Goal: Transaction & Acquisition: Purchase product/service

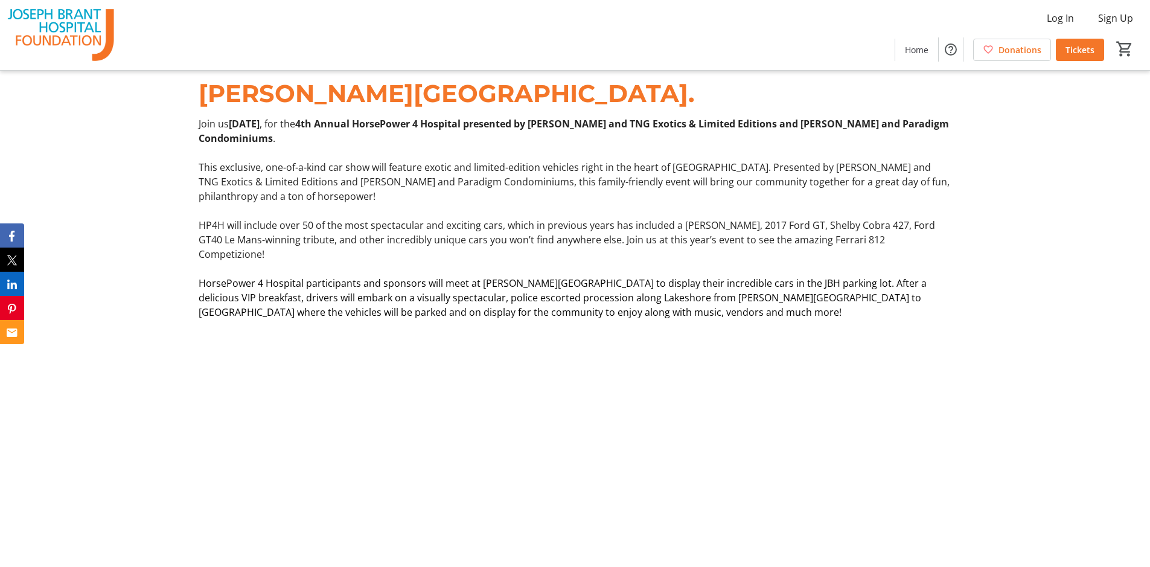
scroll to position [543, 0]
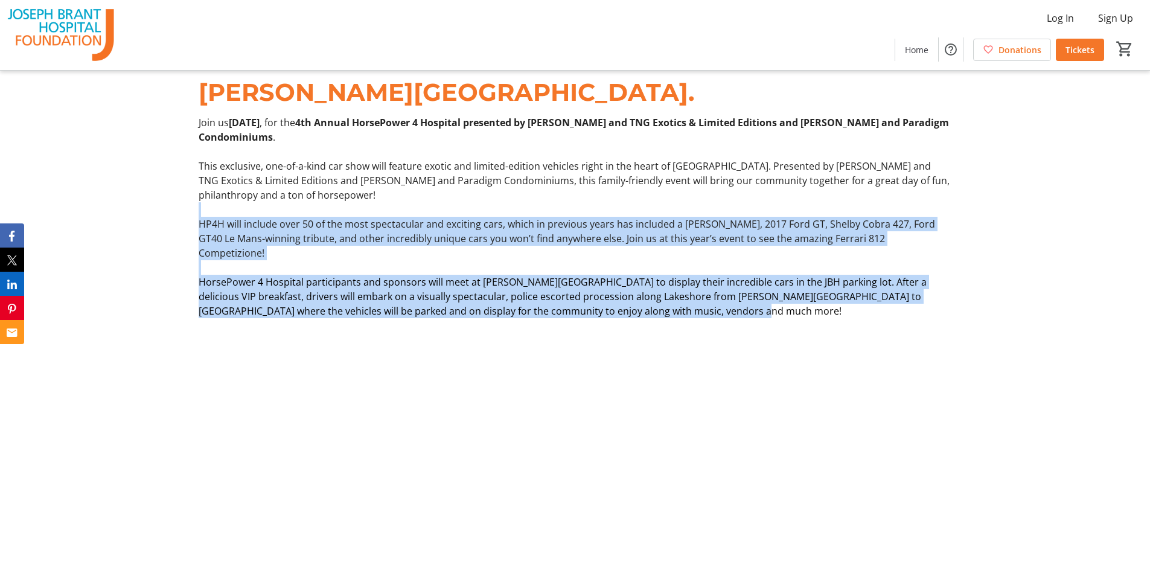
drag, startPoint x: 466, startPoint y: 222, endPoint x: 702, endPoint y: 299, distance: 247.8
click at [702, 299] on div "Join us [DATE] , for the 4th Annual HorsePower 4 Hospital presented by [PERSON_…" at bounding box center [575, 216] width 752 height 203
click at [702, 299] on p "HorsePower 4 Hospital participants and sponsors will meet at [PERSON_NAME][GEOG…" at bounding box center [575, 296] width 752 height 43
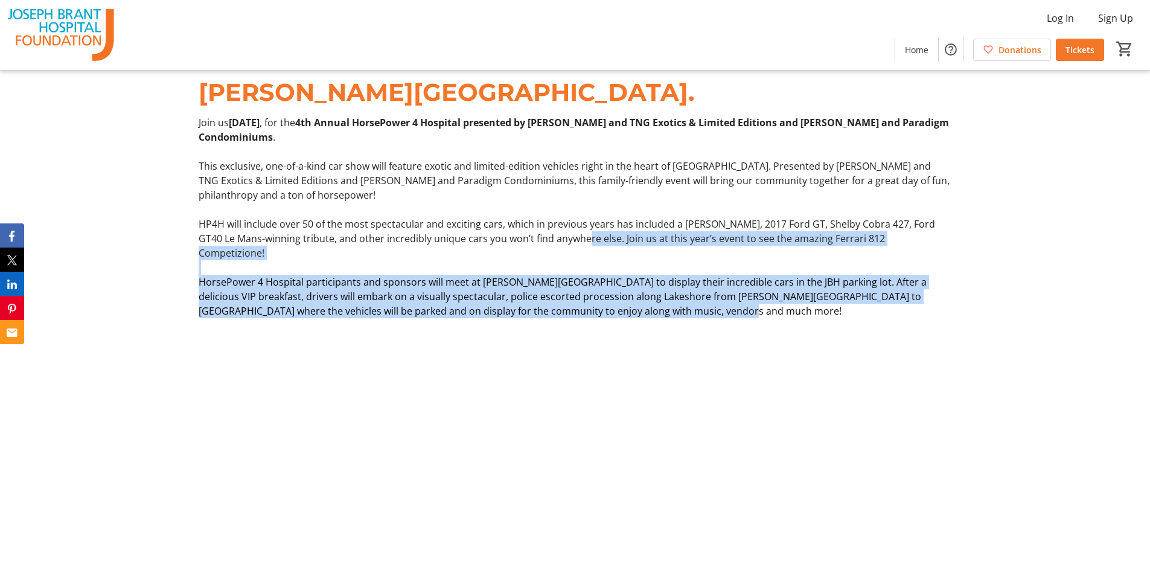
drag, startPoint x: 567, startPoint y: 241, endPoint x: 676, endPoint y: 297, distance: 122.9
click at [676, 297] on div "Join us [DATE] , for the 4th Annual HorsePower 4 Hospital presented by [PERSON_…" at bounding box center [575, 216] width 752 height 203
click at [676, 297] on span "HorsePower 4 Hospital participants and sponsors will meet at [PERSON_NAME][GEOG…" at bounding box center [563, 296] width 728 height 42
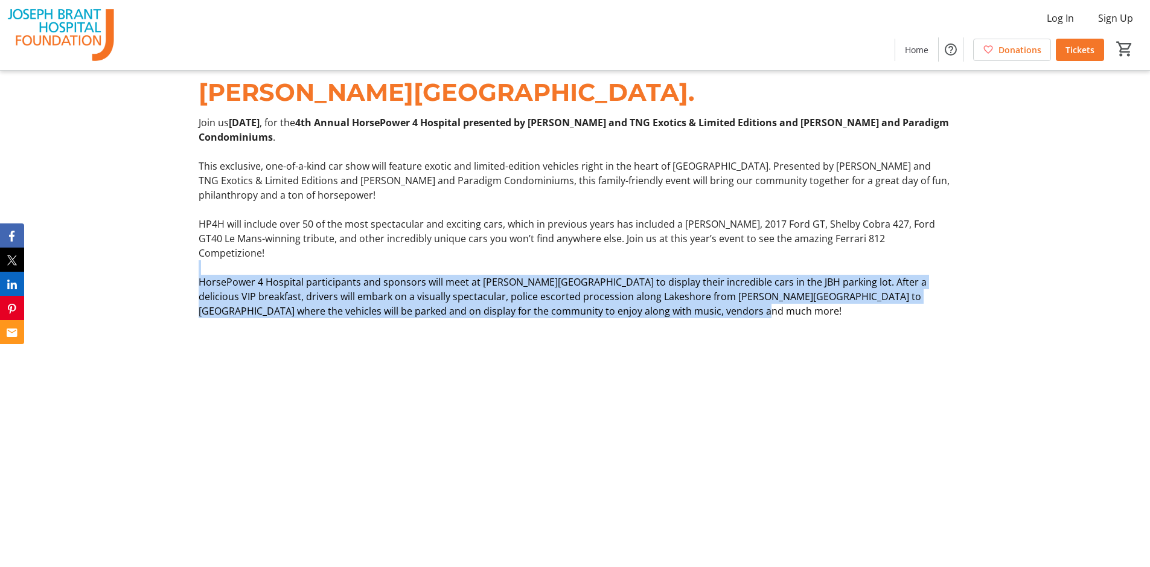
drag, startPoint x: 625, startPoint y: 250, endPoint x: 713, endPoint y: 296, distance: 99.1
click at [713, 296] on div "Join us [DATE] , for the 4th Annual HorsePower 4 Hospital presented by [PERSON_…" at bounding box center [575, 216] width 752 height 203
click at [713, 296] on p "HorsePower 4 Hospital participants and sponsors will meet at [PERSON_NAME][GEOG…" at bounding box center [575, 296] width 752 height 43
drag, startPoint x: 680, startPoint y: 249, endPoint x: 719, endPoint y: 304, distance: 67.2
click at [719, 304] on div "Drivers, get ready to rev your engines in support of [PERSON_NAME][GEOGRAPHIC_D…" at bounding box center [575, 178] width 1150 height 309
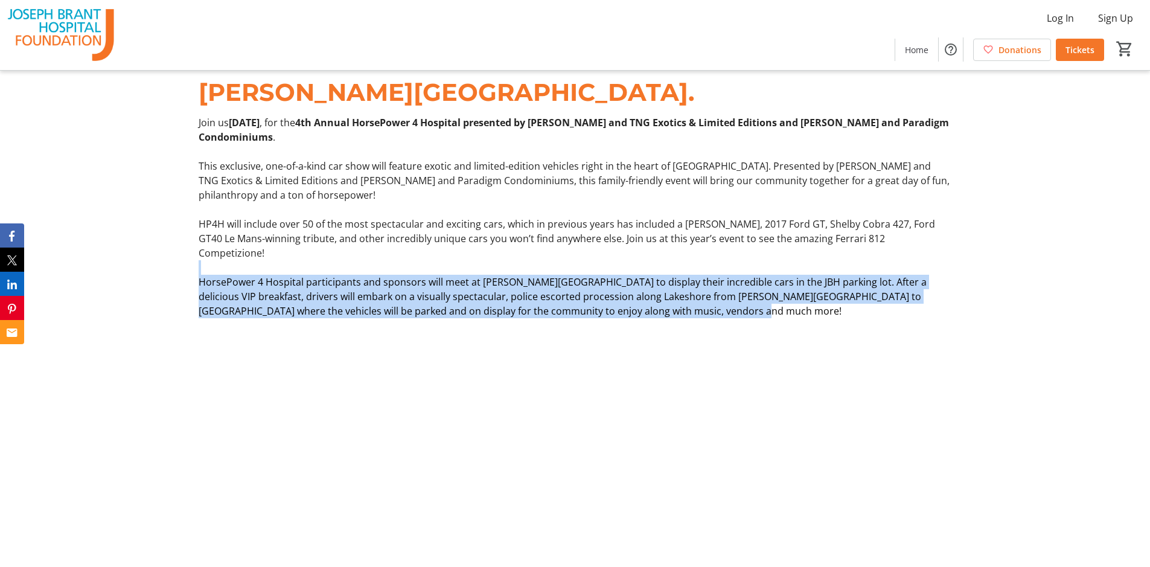
click at [719, 304] on div "Drivers, get ready to rev your engines in support of [PERSON_NAME][GEOGRAPHIC_D…" at bounding box center [575, 178] width 1150 height 309
drag, startPoint x: 715, startPoint y: 299, endPoint x: 692, endPoint y: 257, distance: 47.8
click at [692, 257] on div "Join us [DATE] , for the 4th Annual HorsePower 4 Hospital presented by [PERSON_…" at bounding box center [575, 216] width 752 height 203
click at [692, 260] on p at bounding box center [575, 267] width 752 height 14
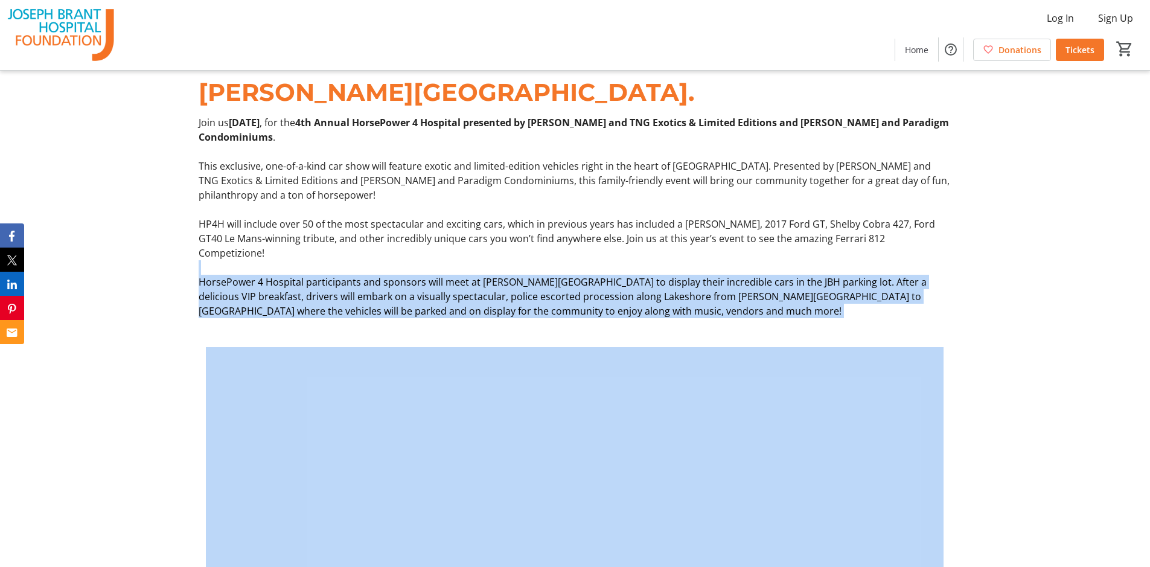
drag, startPoint x: 692, startPoint y: 257, endPoint x: 722, endPoint y: 296, distance: 49.0
click at [722, 296] on div "Join us [DATE] , for the 4th Annual HorsePower 4 Hospital presented by [PERSON_…" at bounding box center [575, 216] width 752 height 203
click at [722, 296] on p "HorsePower 4 Hospital participants and sponsors will meet at [PERSON_NAME][GEOG…" at bounding box center [575, 296] width 752 height 43
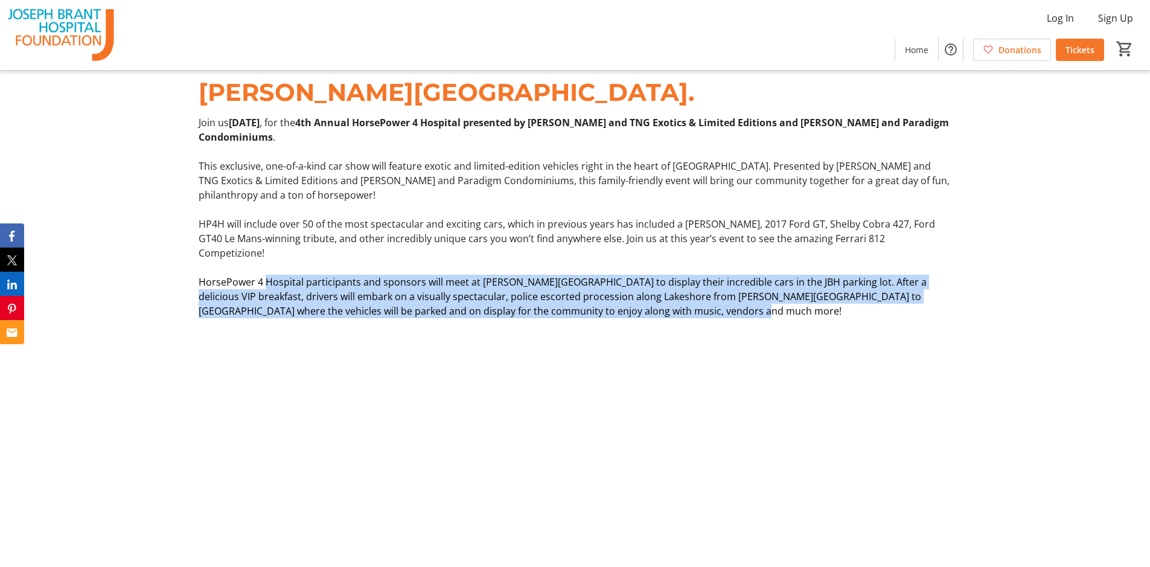
drag, startPoint x: 270, startPoint y: 263, endPoint x: 729, endPoint y: 289, distance: 459.6
click at [729, 290] on p "HorsePower 4 Hospital participants and sponsors will meet at [PERSON_NAME][GEOG…" at bounding box center [575, 296] width 752 height 43
click at [729, 289] on p "HorsePower 4 Hospital participants and sponsors will meet at [PERSON_NAME][GEOG…" at bounding box center [575, 296] width 752 height 43
drag, startPoint x: 601, startPoint y: 251, endPoint x: 719, endPoint y: 298, distance: 127.4
click at [719, 298] on div "Join us [DATE] , for the 4th Annual HorsePower 4 Hospital presented by [PERSON_…" at bounding box center [575, 216] width 752 height 203
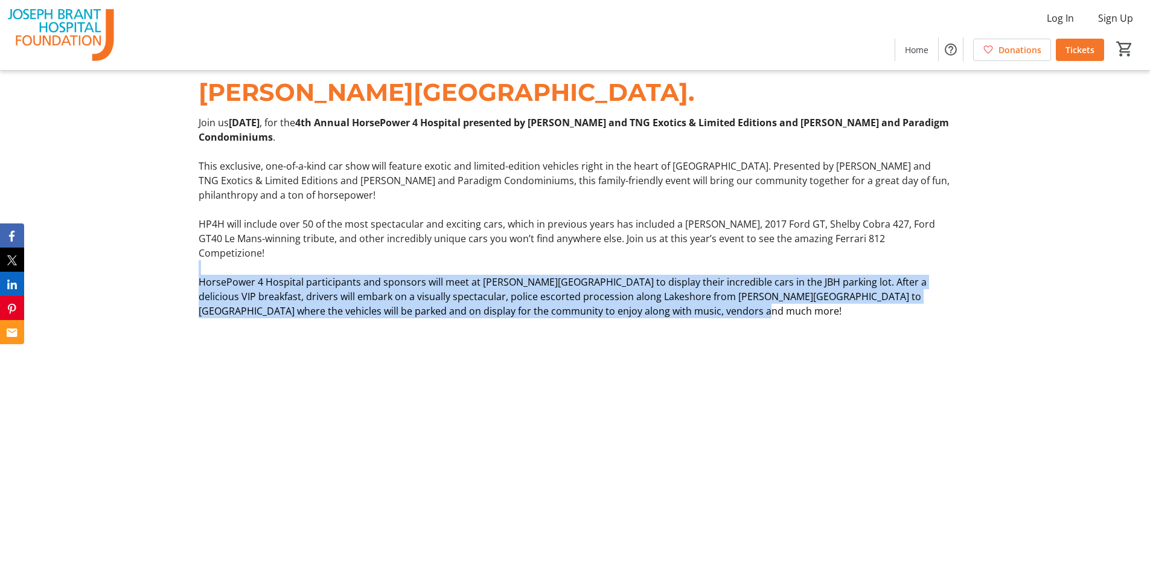
click at [719, 298] on p "HorsePower 4 Hospital participants and sponsors will meet at [PERSON_NAME][GEOG…" at bounding box center [575, 296] width 752 height 43
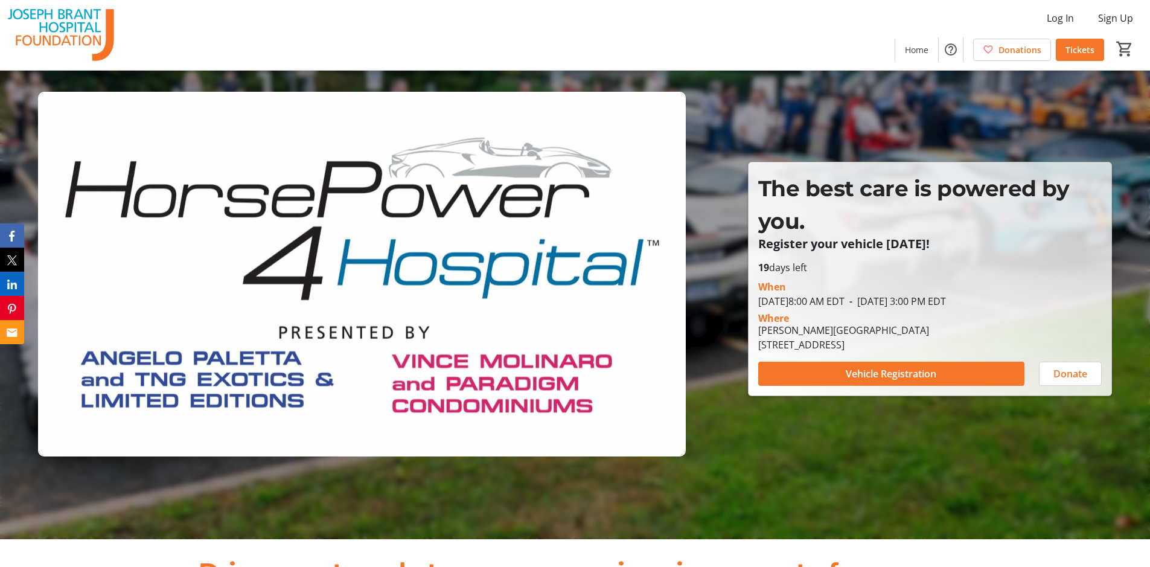
scroll to position [0, 0]
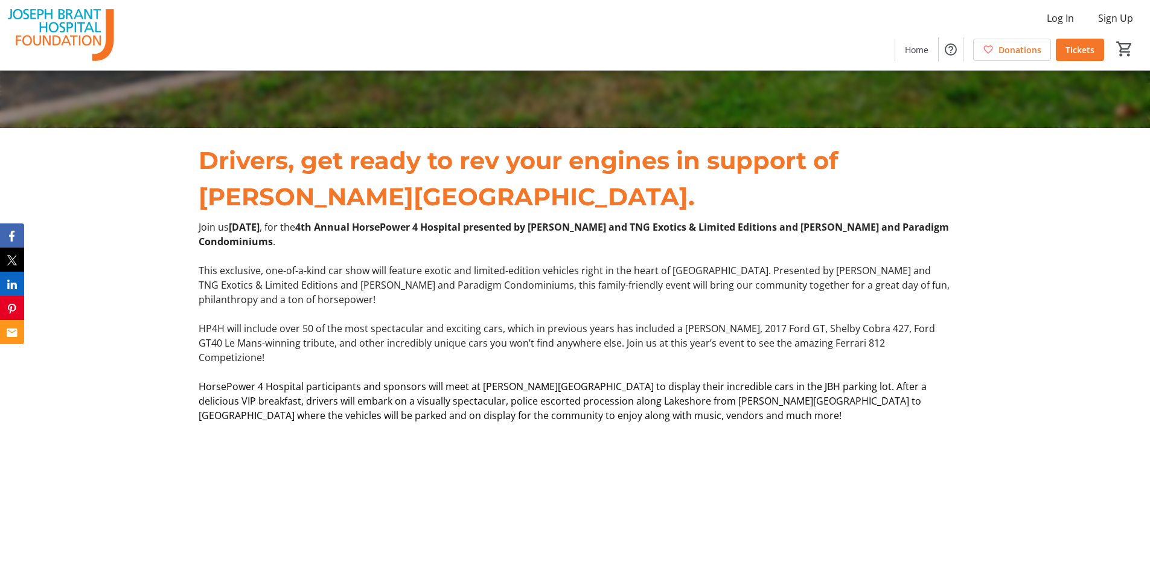
scroll to position [443, 0]
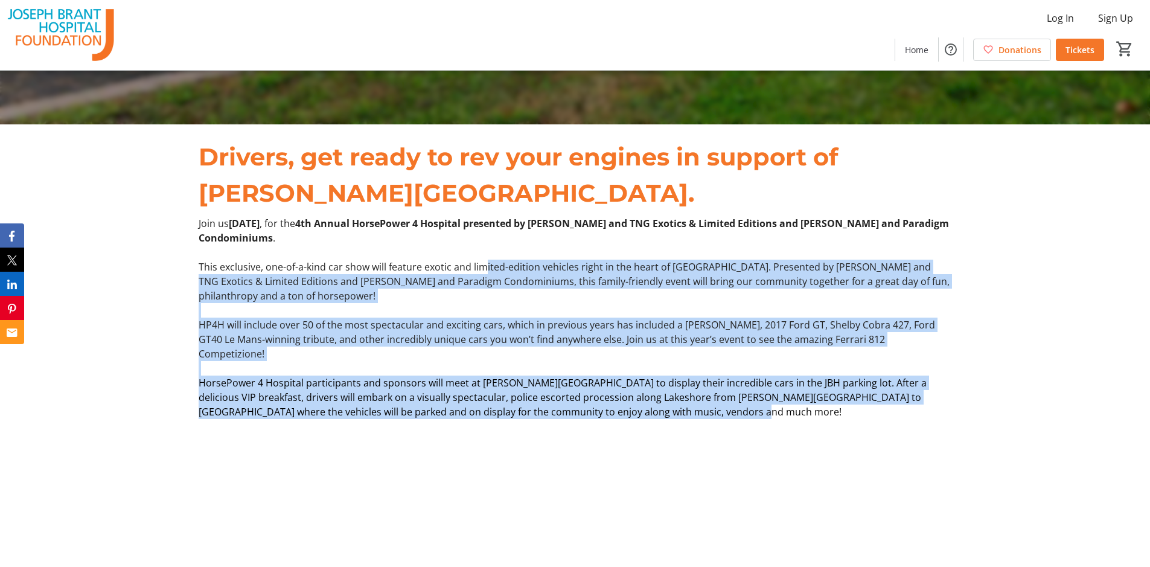
drag, startPoint x: 484, startPoint y: 269, endPoint x: 714, endPoint y: 410, distance: 270.1
click at [714, 410] on div "Drivers, get ready to rev your engines in support of [PERSON_NAME][GEOGRAPHIC_D…" at bounding box center [575, 278] width 1150 height 309
click at [713, 404] on p "HorsePower 4 Hospital participants and sponsors will meet at [PERSON_NAME][GEOG…" at bounding box center [575, 397] width 752 height 43
drag, startPoint x: 689, startPoint y: 263, endPoint x: 763, endPoint y: 391, distance: 147.7
click at [763, 391] on div "Join us [DATE] , for the 4th Annual HorsePower 4 Hospital presented by [PERSON_…" at bounding box center [575, 317] width 752 height 203
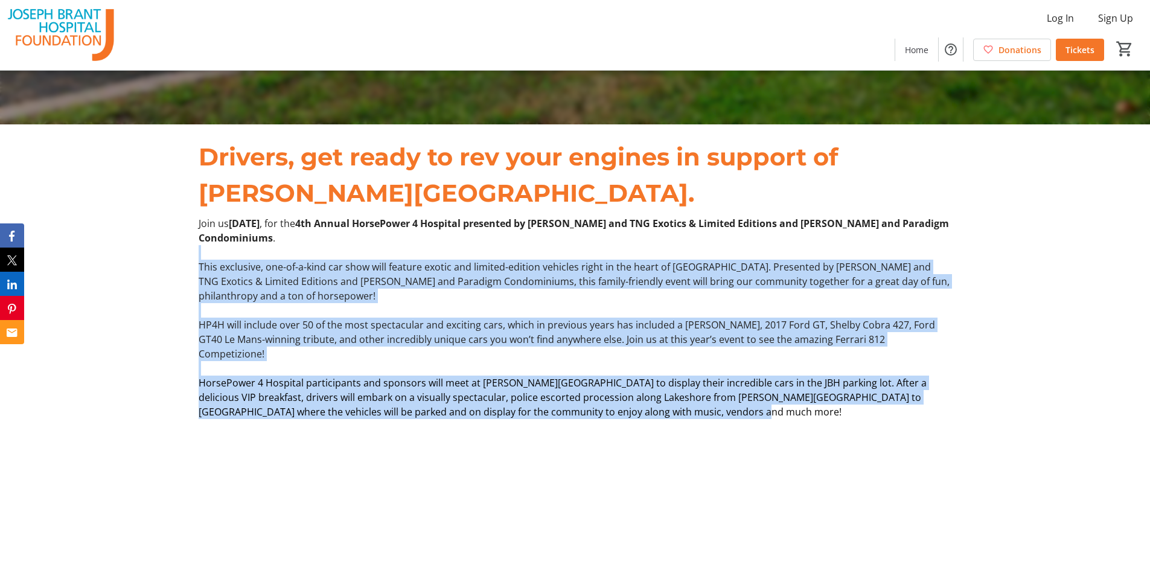
click at [762, 387] on span "HorsePower 4 Hospital participants and sponsors will meet at [PERSON_NAME][GEOG…" at bounding box center [563, 397] width 728 height 42
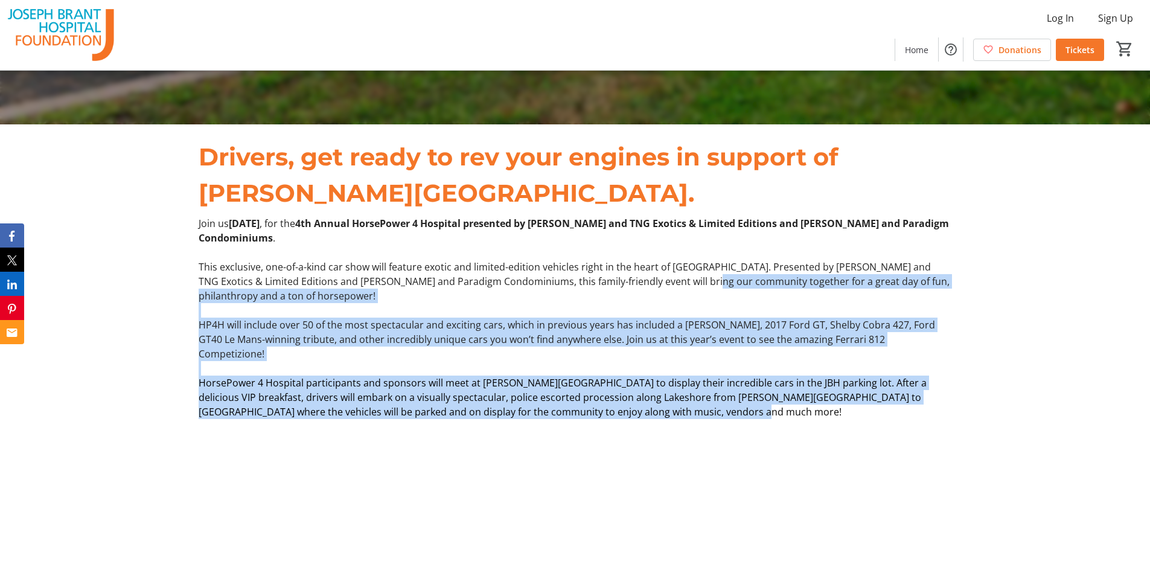
drag, startPoint x: 668, startPoint y: 278, endPoint x: 747, endPoint y: 398, distance: 144.3
click at [747, 400] on div "Join us [DATE] , for the 4th Annual HorsePower 4 Hospital presented by [PERSON_…" at bounding box center [575, 317] width 752 height 203
click at [746, 398] on p "HorsePower 4 Hospital participants and sponsors will meet at [PERSON_NAME][GEOG…" at bounding box center [575, 397] width 752 height 43
drag, startPoint x: 743, startPoint y: 392, endPoint x: 695, endPoint y: 274, distance: 127.2
click at [695, 274] on div "Join us [DATE] , for the 4th Annual HorsePower 4 Hospital presented by [PERSON_…" at bounding box center [575, 317] width 752 height 203
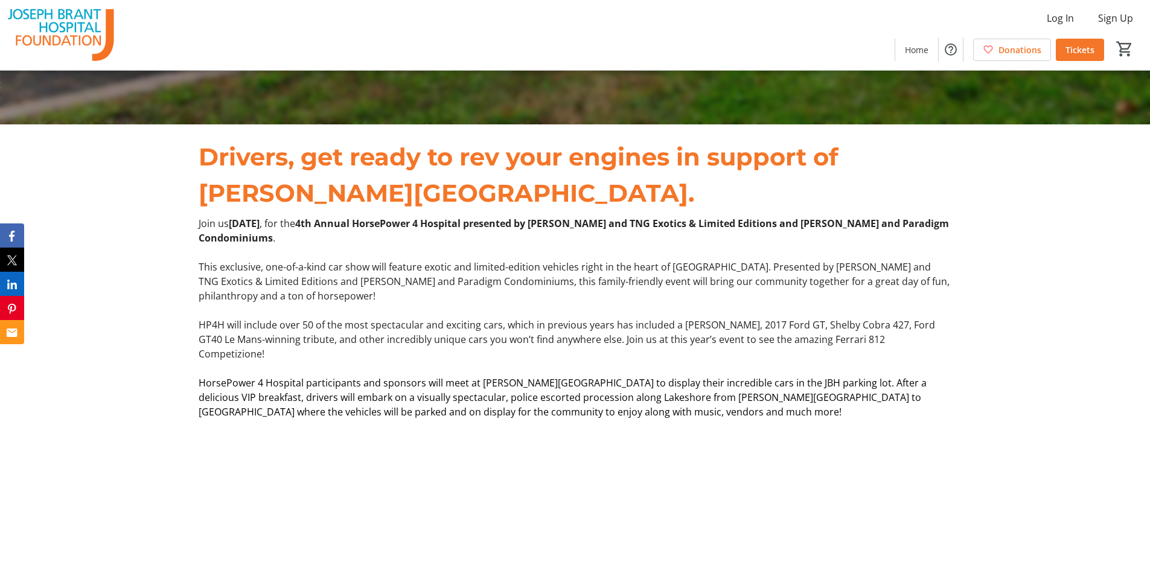
click at [694, 273] on p "This exclusive, one-of-a-kind car show will feature exotic and limited-edition …" at bounding box center [575, 281] width 752 height 43
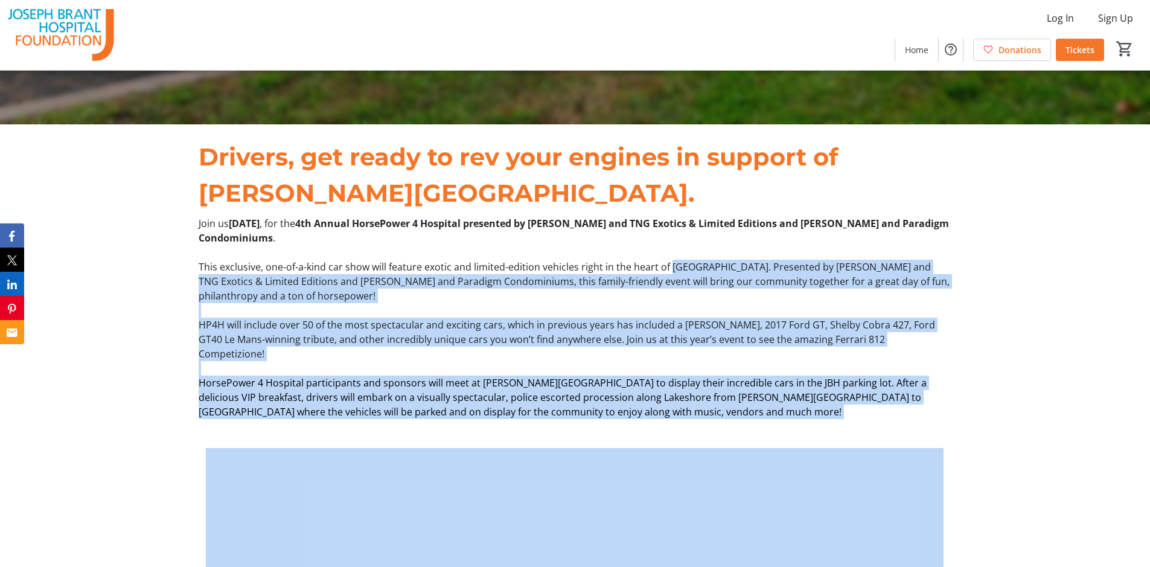
drag, startPoint x: 694, startPoint y: 273, endPoint x: 749, endPoint y: 397, distance: 135.7
click at [749, 397] on div "Join us [DATE] , for the 4th Annual HorsePower 4 Hospital presented by [PERSON_…" at bounding box center [575, 317] width 752 height 203
click at [749, 397] on p "HorsePower 4 Hospital participants and sponsors will meet at [PERSON_NAME][GEOG…" at bounding box center [575, 397] width 752 height 43
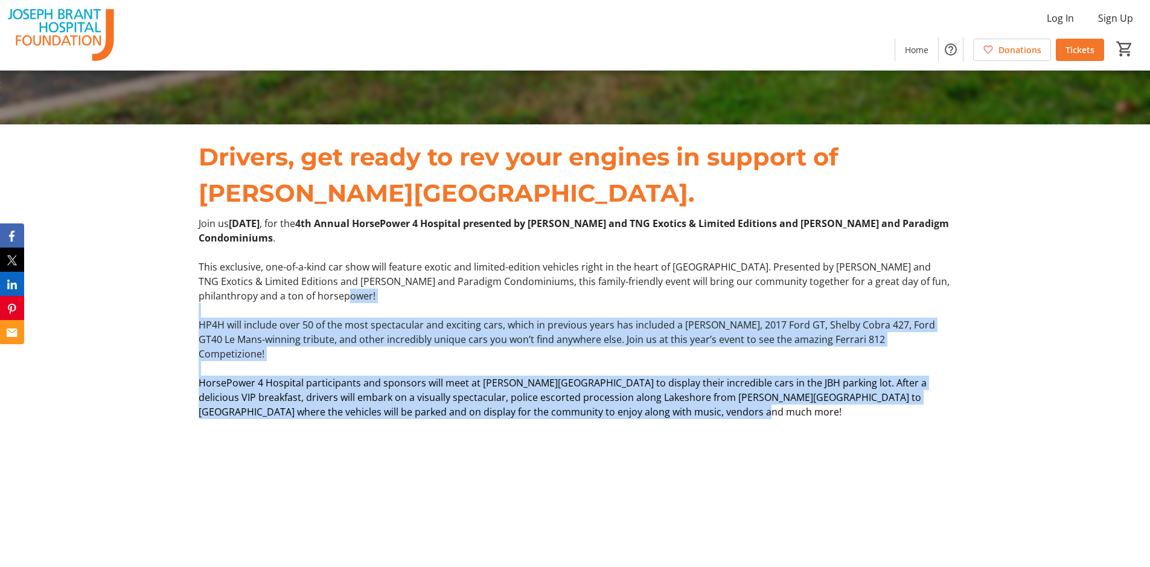
drag, startPoint x: 665, startPoint y: 293, endPoint x: 749, endPoint y: 400, distance: 135.9
click at [749, 400] on div "Join us [DATE] , for the 4th Annual HorsePower 4 Hospital presented by [PERSON_…" at bounding box center [575, 317] width 752 height 203
click at [749, 398] on p "HorsePower 4 Hospital participants and sponsors will meet at [PERSON_NAME][GEOG…" at bounding box center [575, 397] width 752 height 43
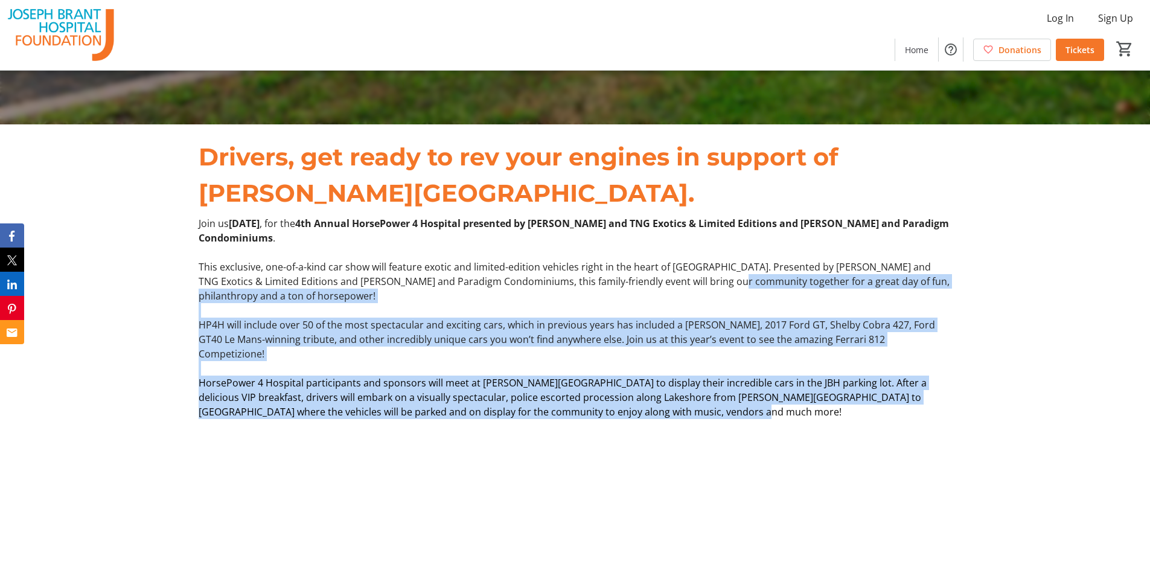
drag, startPoint x: 740, startPoint y: 401, endPoint x: 697, endPoint y: 287, distance: 121.9
click at [697, 287] on div "Join us [DATE] , for the 4th Annual HorsePower 4 Hospital presented by [PERSON_…" at bounding box center [575, 317] width 752 height 203
click at [697, 287] on p "This exclusive, one-of-a-kind car show will feature exotic and limited-edition …" at bounding box center [575, 281] width 752 height 43
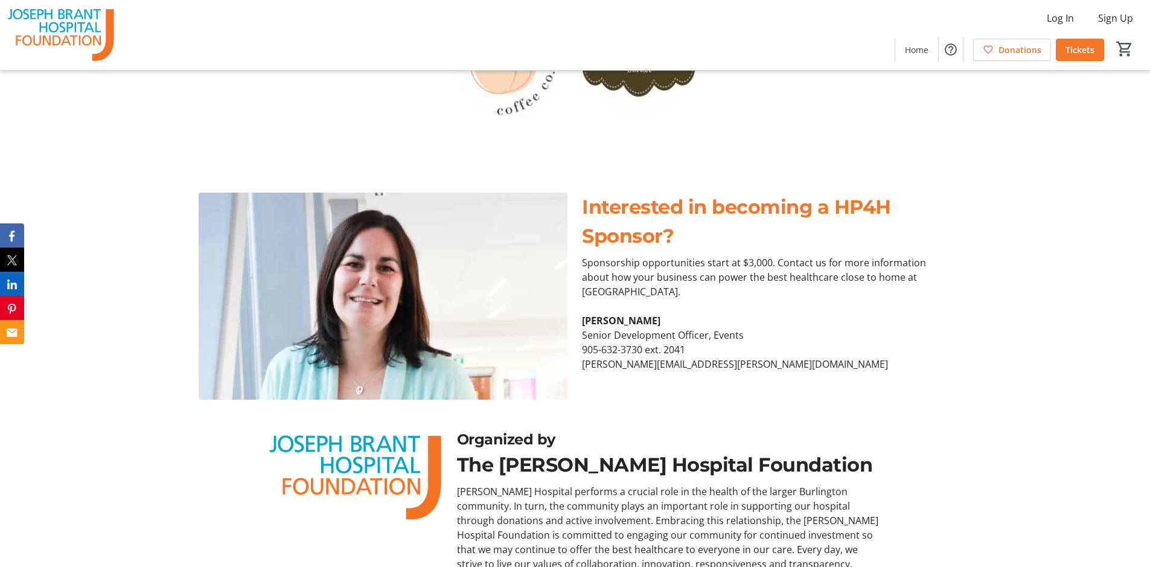
scroll to position [4467, 0]
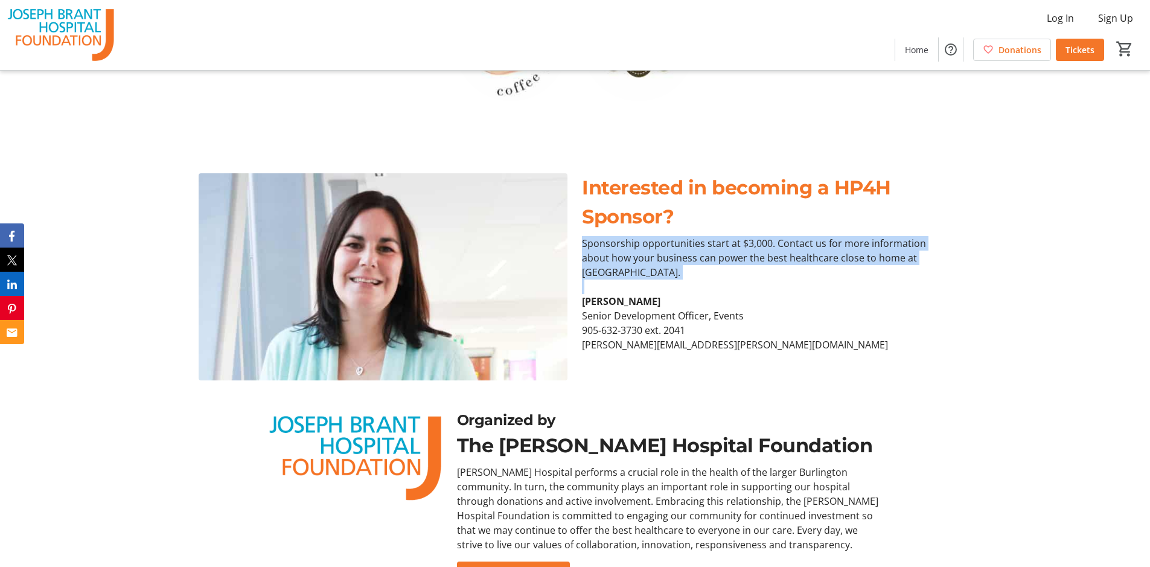
drag, startPoint x: 817, startPoint y: 215, endPoint x: 857, endPoint y: 269, distance: 67.7
click at [857, 269] on div "Interested in becoming a HP4H Sponsor? Sponsorship opportunities start at $3,00…" at bounding box center [766, 262] width 369 height 179
click at [857, 280] on p at bounding box center [766, 287] width 369 height 14
drag, startPoint x: 836, startPoint y: 207, endPoint x: 861, endPoint y: 270, distance: 68.3
click at [861, 270] on div "Interested in becoming a HP4H Sponsor? Sponsorship opportunities start at $3,00…" at bounding box center [766, 262] width 369 height 179
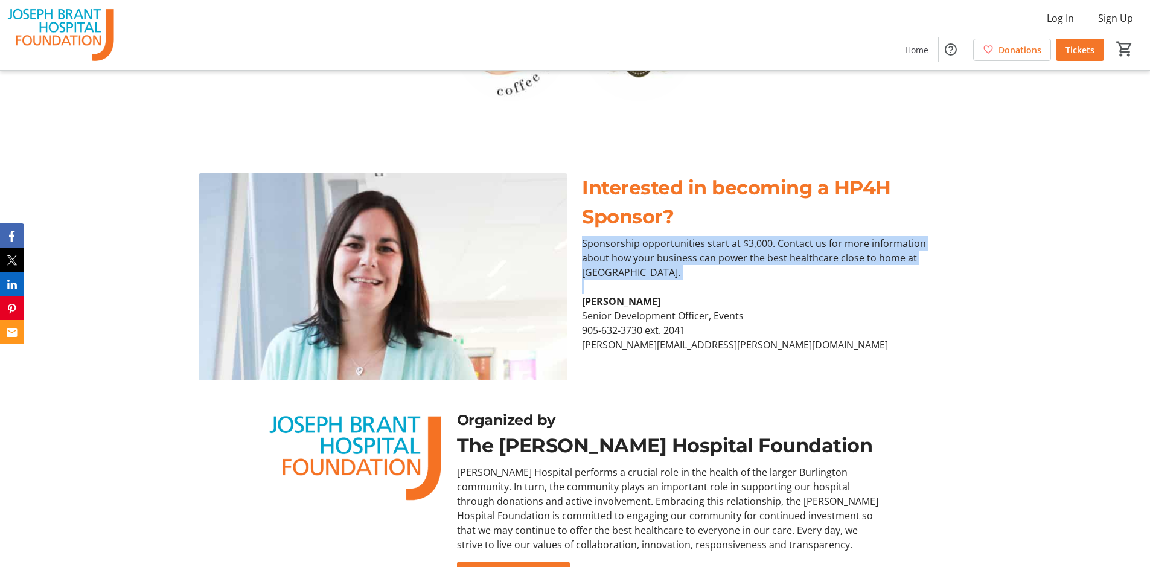
click at [861, 280] on p at bounding box center [766, 287] width 369 height 14
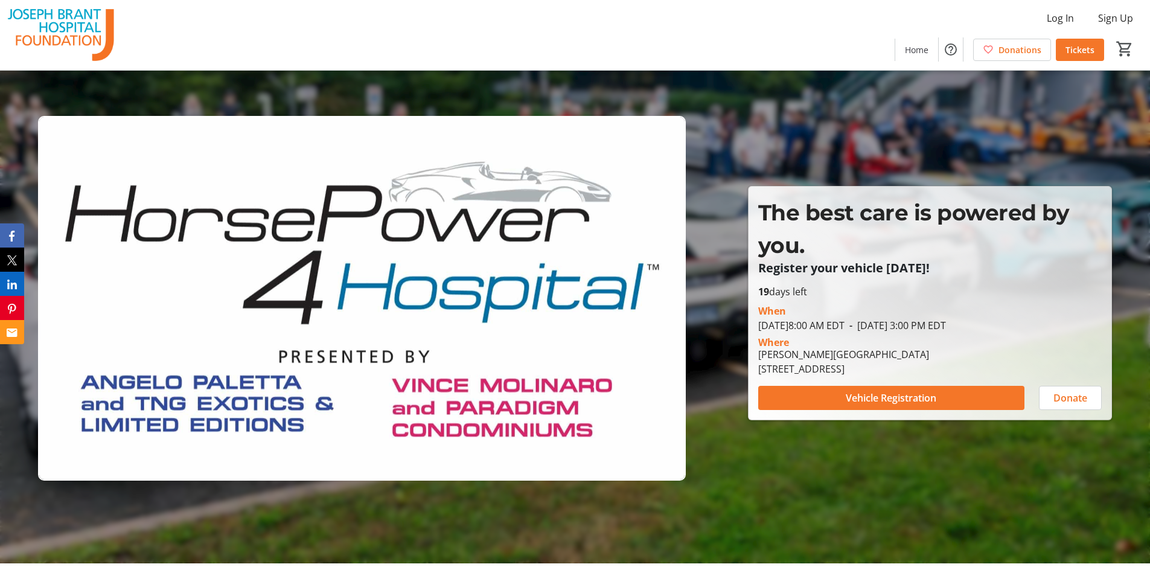
scroll to position [0, 0]
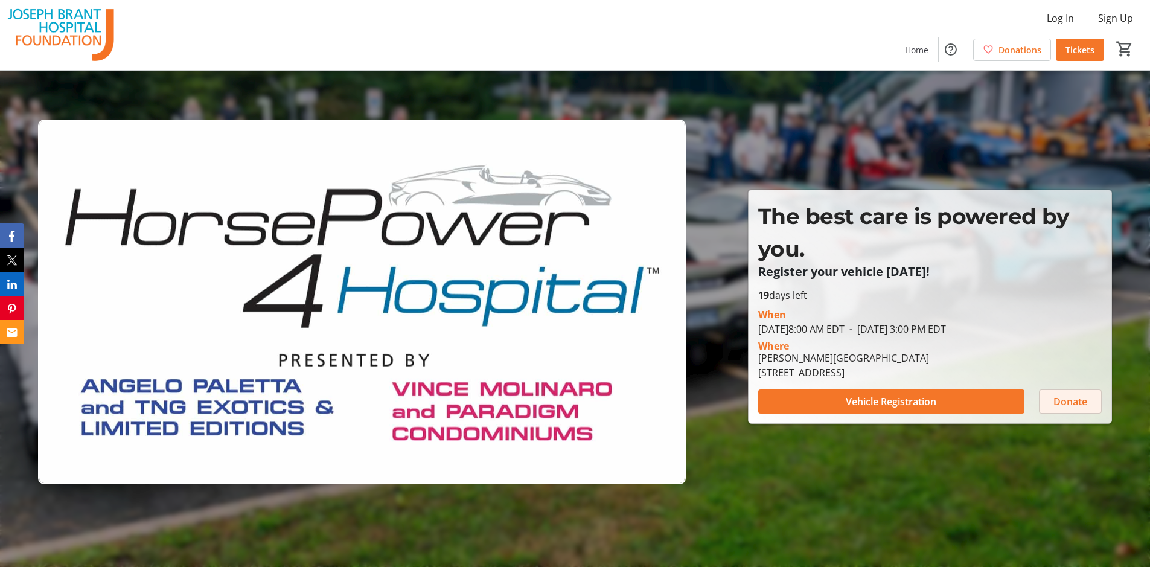
click at [1073, 401] on span "Donate" at bounding box center [1070, 401] width 34 height 14
click at [1078, 51] on span "Tickets" at bounding box center [1080, 49] width 29 height 13
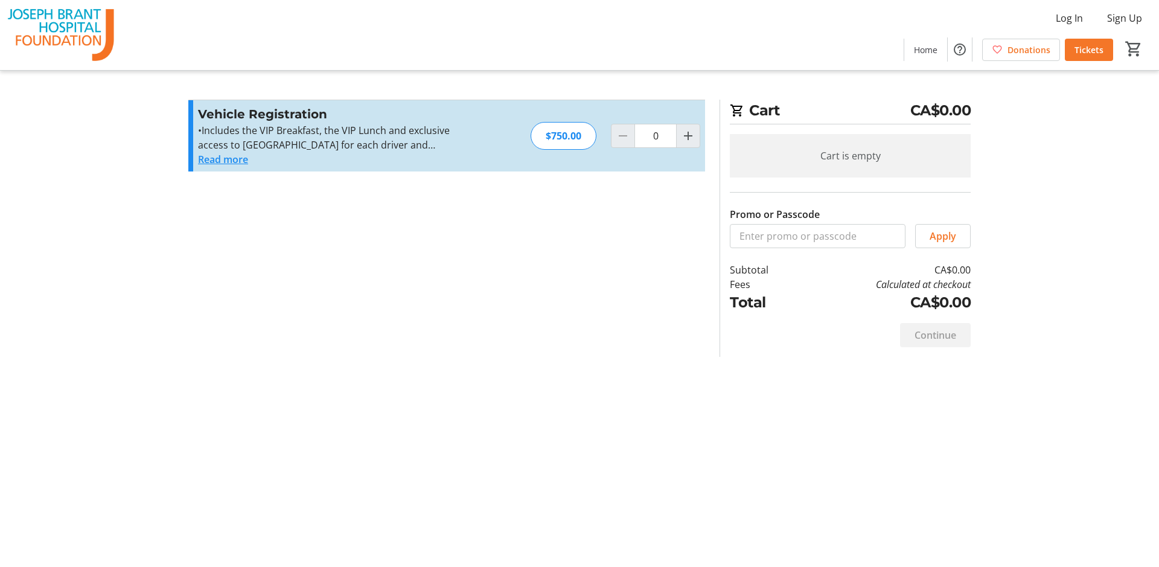
drag, startPoint x: 205, startPoint y: 132, endPoint x: 462, endPoint y: 152, distance: 258.0
click at [462, 152] on div "Vehicle Registration •Includes the VIP Breakfast, the VIP Lunch and exclusive a…" at bounding box center [446, 135] width 517 height 71
click at [686, 140] on mat-icon "Increment by one" at bounding box center [688, 136] width 14 height 14
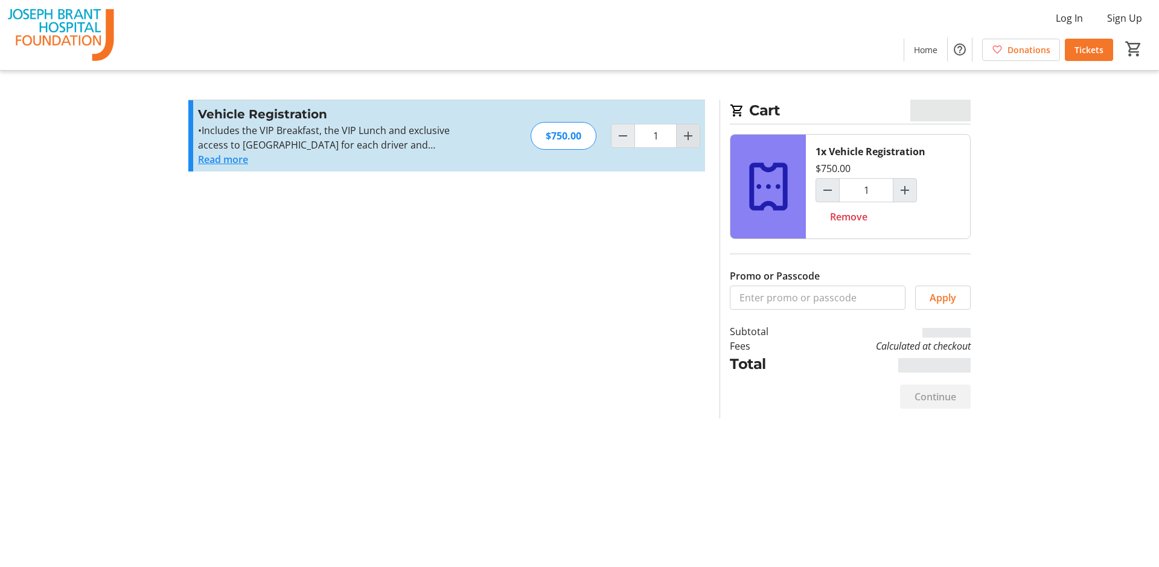
click at [688, 137] on mat-icon "Increment by one" at bounding box center [688, 136] width 14 height 14
type input "2"
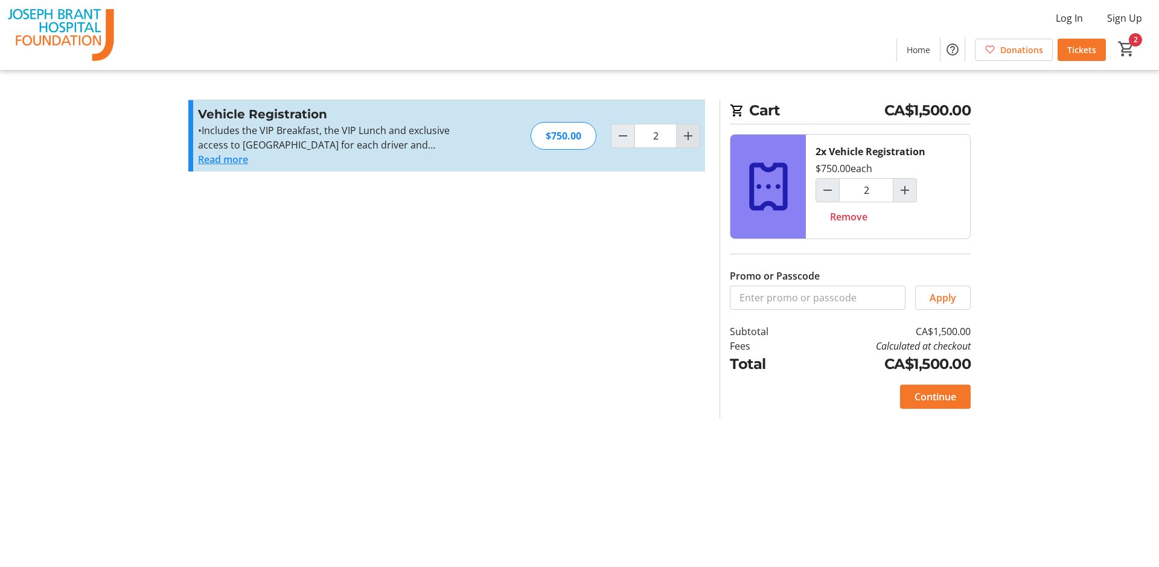
click at [688, 137] on mat-icon "Increment by one" at bounding box center [688, 136] width 14 height 14
type input "3"
click at [688, 137] on mat-icon "Increment by one" at bounding box center [688, 136] width 14 height 14
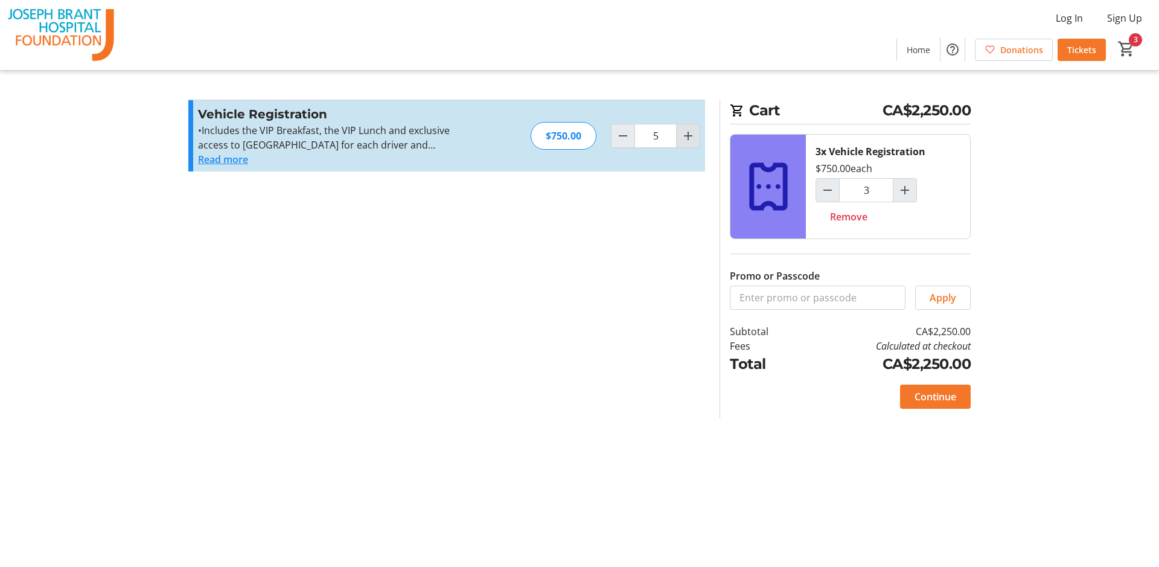
click at [688, 137] on mat-icon "Increment by one" at bounding box center [688, 136] width 14 height 14
click at [687, 137] on mat-icon "Increment by one" at bounding box center [688, 136] width 14 height 14
type input "8"
click at [687, 137] on div at bounding box center [688, 136] width 24 height 24
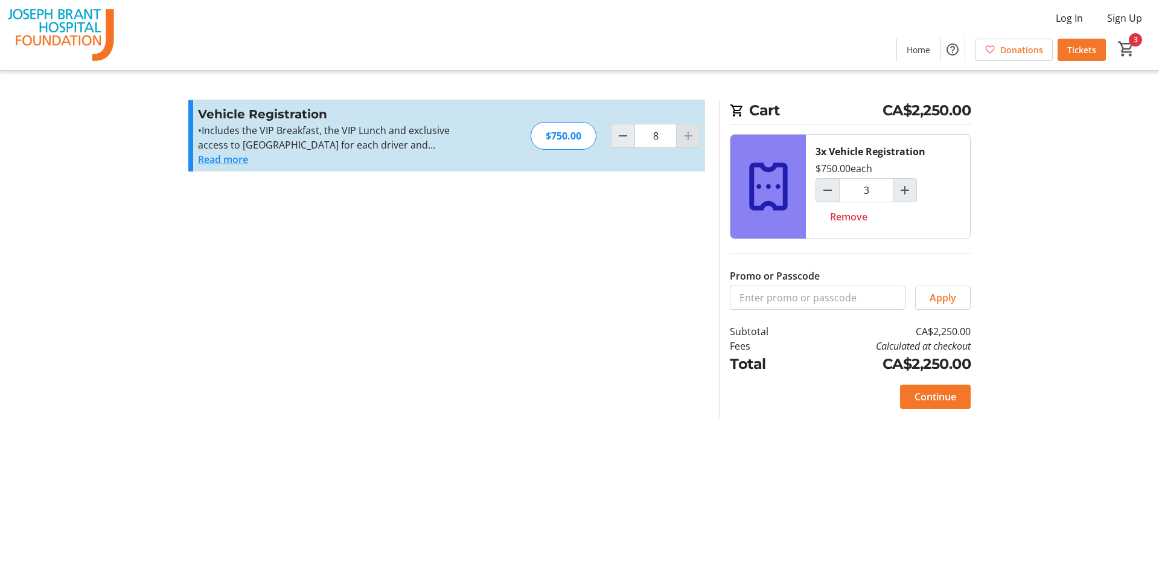
click at [687, 137] on div at bounding box center [688, 136] width 24 height 24
type input "8"
click at [687, 137] on div at bounding box center [688, 136] width 24 height 24
click at [686, 136] on div at bounding box center [688, 136] width 24 height 24
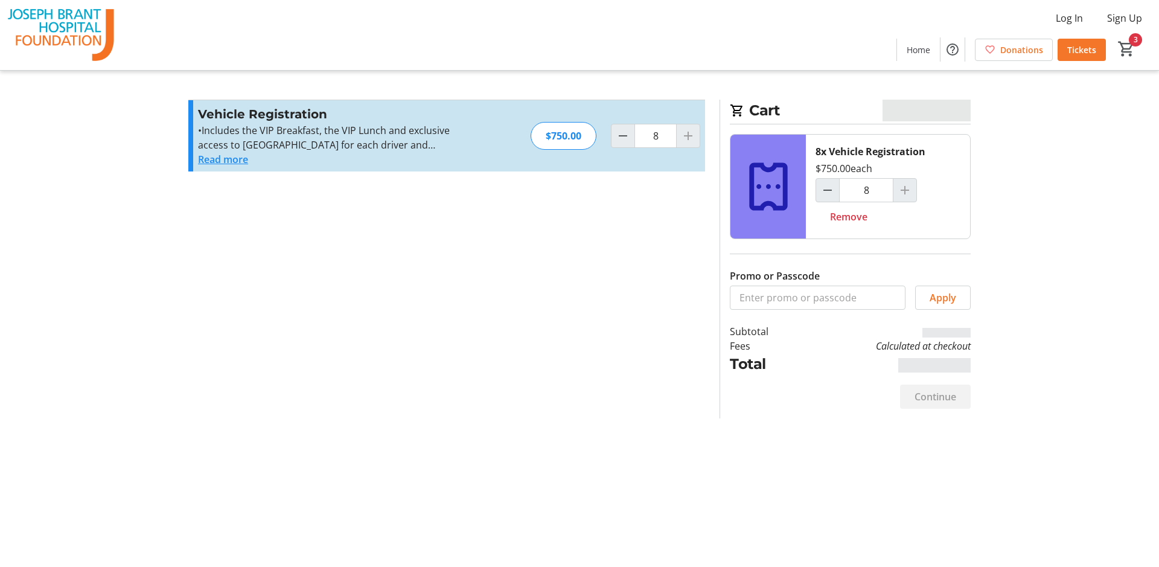
click at [686, 134] on div at bounding box center [688, 136] width 24 height 24
click at [691, 137] on div at bounding box center [688, 136] width 24 height 24
click at [690, 136] on div at bounding box center [688, 136] width 24 height 24
click at [671, 260] on section "Promo or Passcode Apply Vehicle Registration •Includes the VIP Breakfast, the V…" at bounding box center [446, 259] width 531 height 319
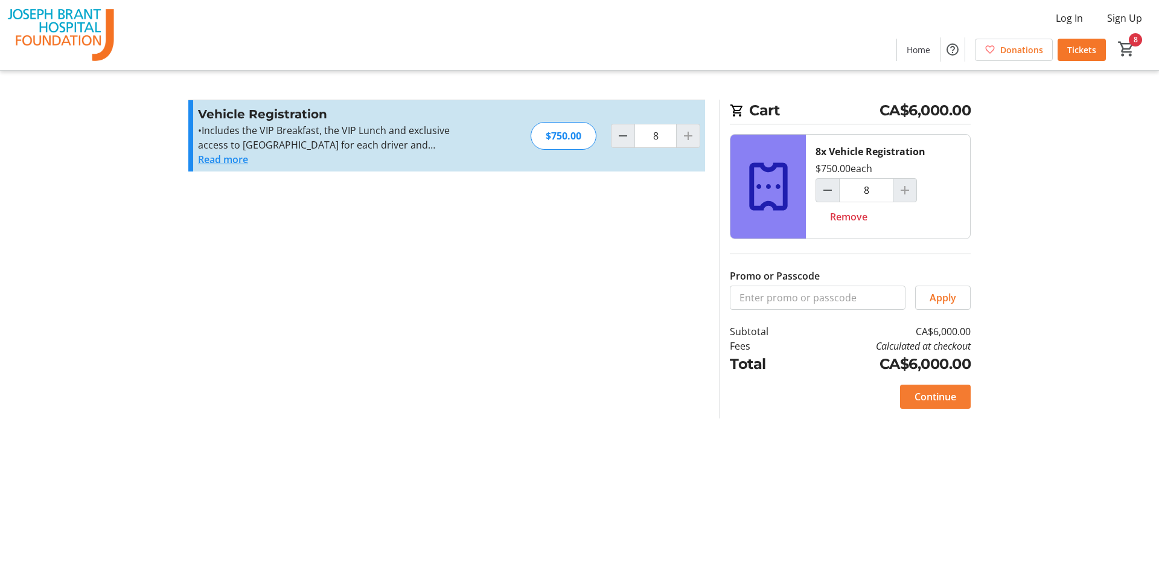
click at [933, 400] on span "Continue" at bounding box center [936, 396] width 42 height 14
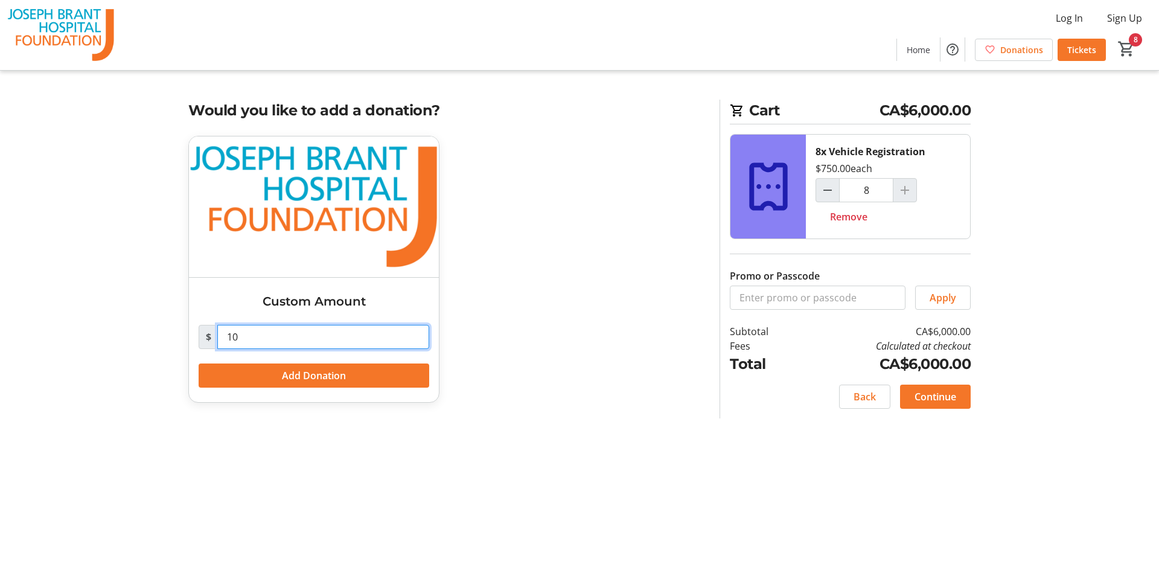
click at [269, 336] on input "10" at bounding box center [323, 337] width 212 height 24
drag, startPoint x: 269, startPoint y: 336, endPoint x: 220, endPoint y: 339, distance: 49.0
click at [220, 339] on input "10" at bounding box center [323, 337] width 212 height 24
type input "55,555,555,555"
click at [307, 372] on span "Add Donation" at bounding box center [314, 375] width 64 height 14
